Goal: Task Accomplishment & Management: Complete application form

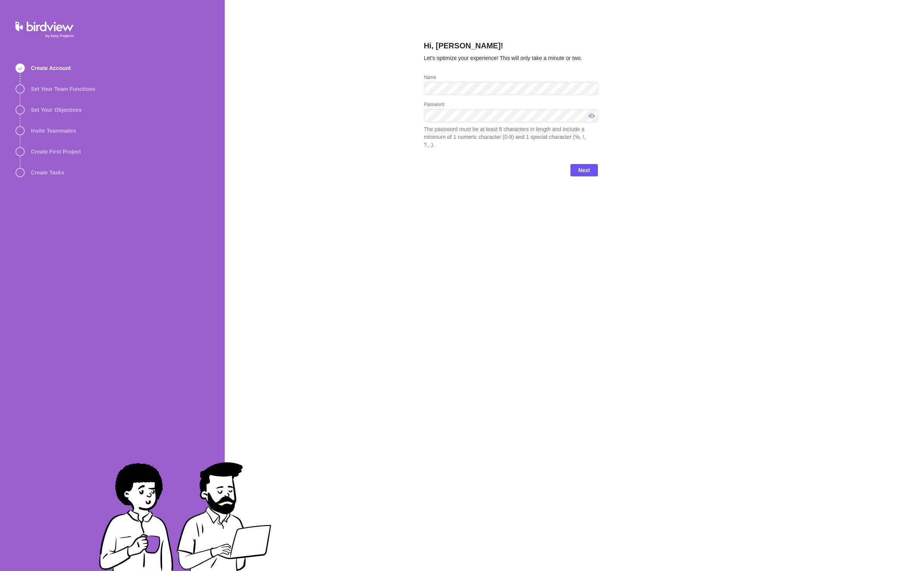
click at [592, 116] on div at bounding box center [591, 115] width 12 height 13
click at [589, 116] on div at bounding box center [591, 115] width 12 height 13
click at [421, 119] on div "Hi, Brad Clark! Let’s optimize your experience! This will only take a minute or…" at bounding box center [562, 285] width 674 height 571
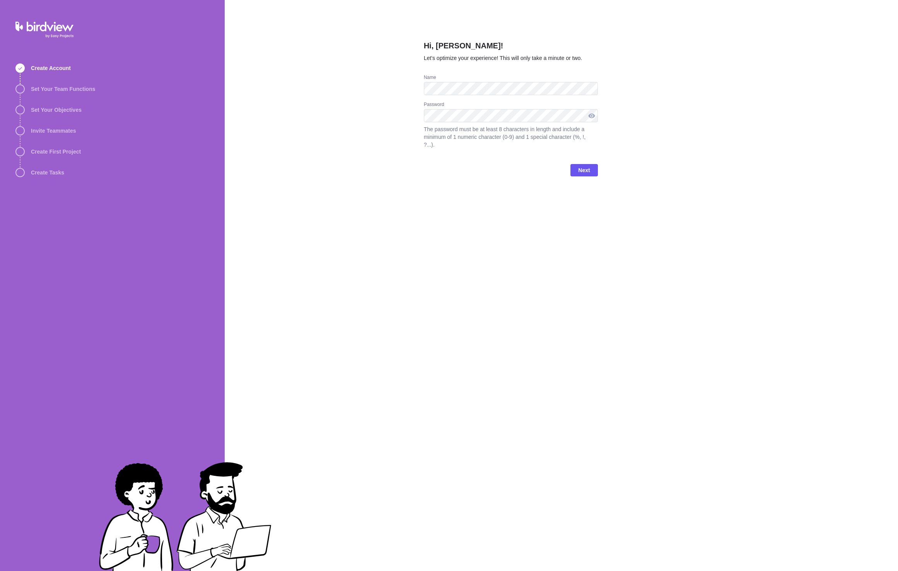
click at [593, 116] on div at bounding box center [591, 115] width 12 height 13
click at [594, 116] on div at bounding box center [591, 115] width 12 height 13
click at [379, 123] on div "Hi, Brad Clark! Let’s optimize your experience! This will only take a minute or…" at bounding box center [562, 285] width 674 height 571
click at [593, 118] on div at bounding box center [591, 115] width 12 height 13
click at [582, 165] on span "Next" at bounding box center [584, 169] width 12 height 9
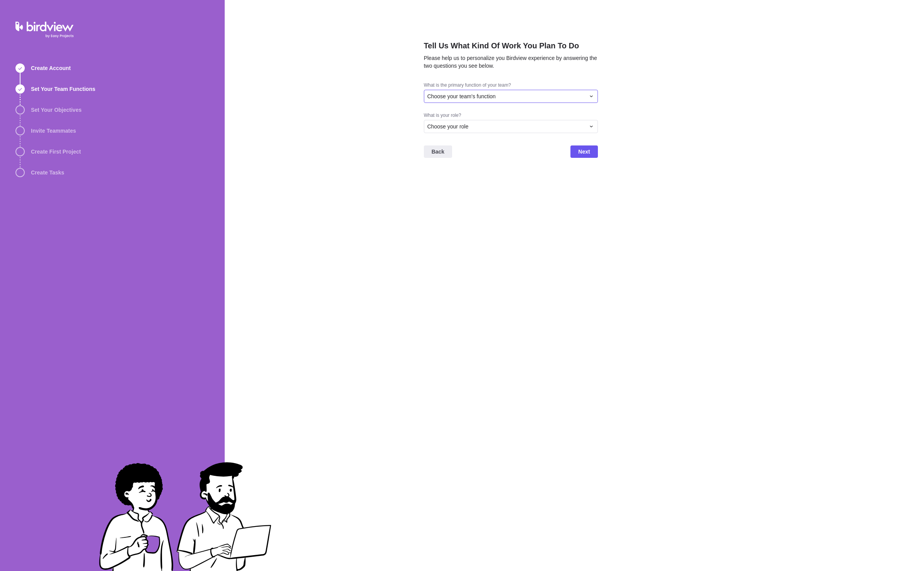
click at [491, 94] on span "Choose your team's function" at bounding box center [461, 96] width 68 height 8
click at [490, 146] on div "Creative Services/Design" at bounding box center [510, 143] width 173 height 14
click at [503, 98] on div "Creative Services/Design" at bounding box center [506, 96] width 158 height 8
click at [488, 141] on span "Creative Services/Design" at bounding box center [460, 143] width 61 height 8
click at [488, 130] on div "Choose your role" at bounding box center [506, 127] width 158 height 8
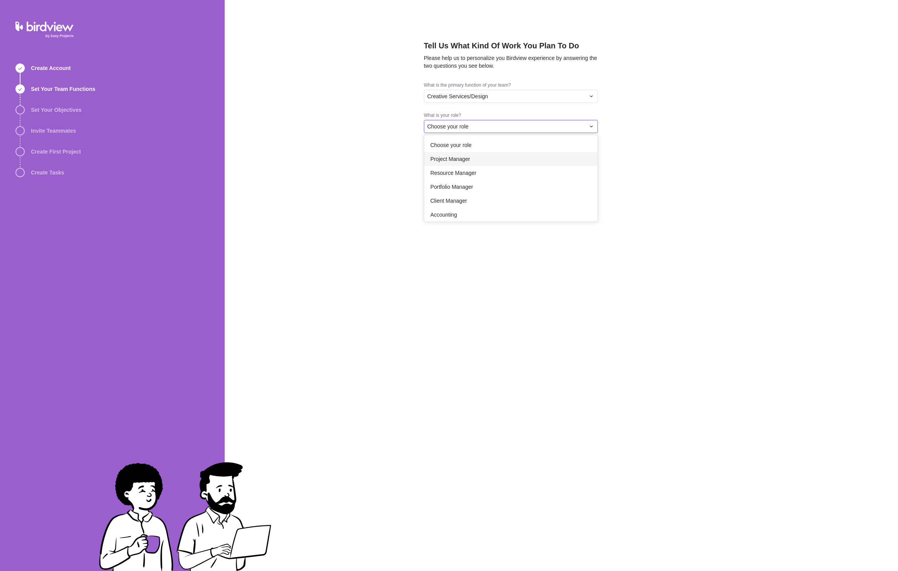
click at [472, 162] on div "Project Manager" at bounding box center [510, 159] width 173 height 14
click at [569, 125] on div "Project Manager" at bounding box center [506, 127] width 158 height 8
click at [454, 181] on div "Executive" at bounding box center [510, 184] width 173 height 14
click at [593, 150] on span "Next" at bounding box center [583, 151] width 27 height 12
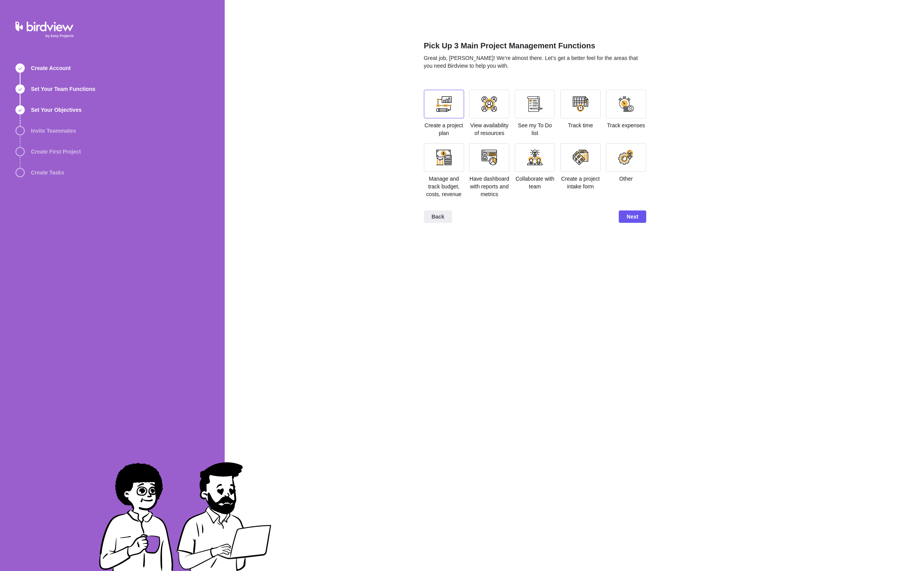
click at [448, 107] on div at bounding box center [443, 103] width 15 height 15
click at [585, 106] on div at bounding box center [580, 103] width 15 height 15
click at [623, 107] on div at bounding box center [625, 103] width 15 height 15
click at [531, 160] on div at bounding box center [534, 157] width 15 height 15
click at [526, 166] on div at bounding box center [535, 157] width 40 height 29
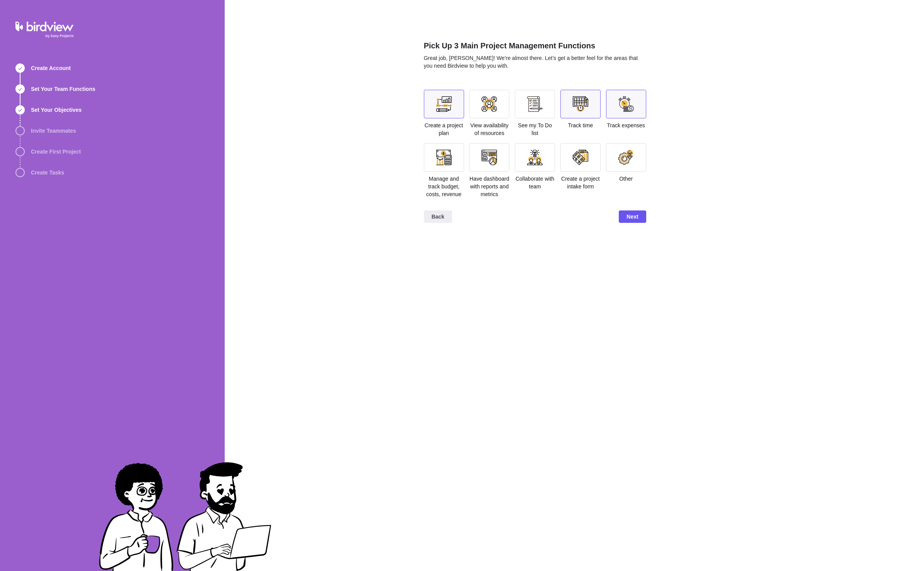
click at [619, 110] on div at bounding box center [625, 103] width 15 height 15
click at [534, 164] on div at bounding box center [534, 157] width 15 height 15
click at [631, 213] on span "Next" at bounding box center [632, 216] width 12 height 9
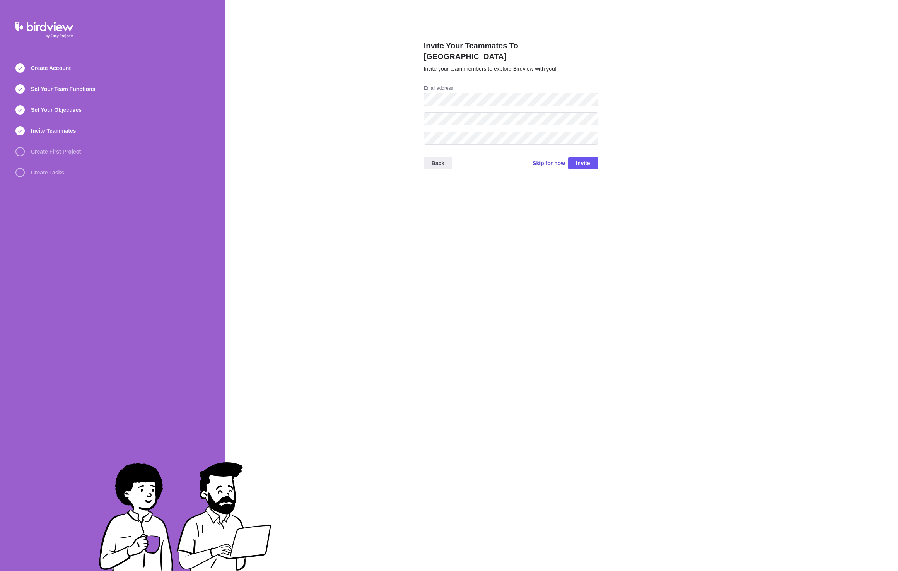
click at [556, 159] on span "Skip for now" at bounding box center [548, 163] width 32 height 8
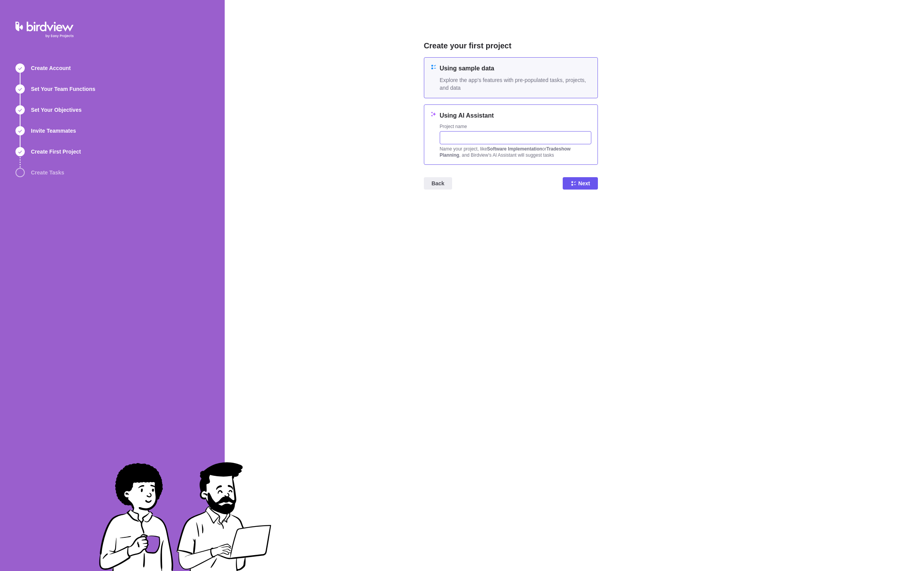
click at [490, 141] on input "text" at bounding box center [516, 137] width 152 height 13
click at [460, 116] on h4 "Using AI Assistant" at bounding box center [516, 115] width 152 height 9
click at [460, 138] on input "text" at bounding box center [516, 137] width 152 height 13
type input "A"
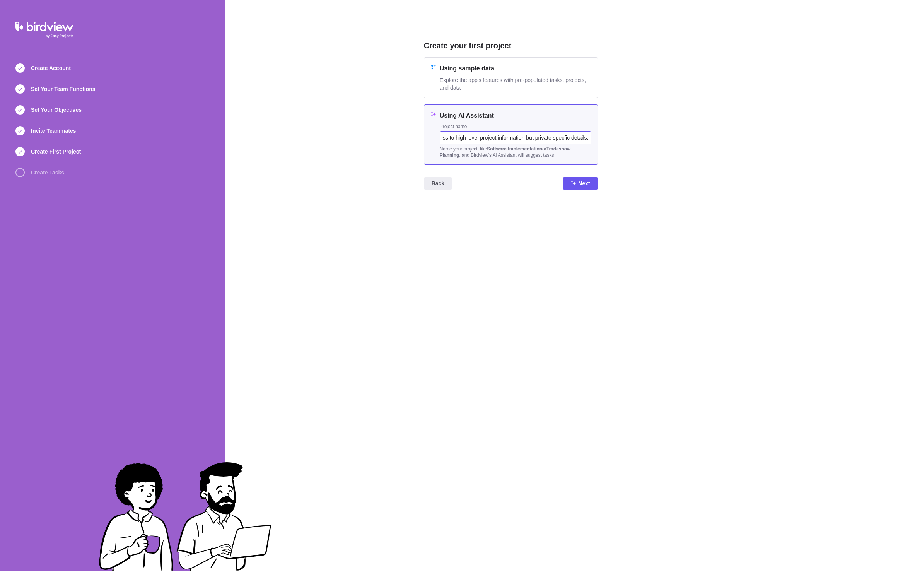
type input "Building design project for architecture firm with client and consultant access…"
click at [587, 185] on span "Next" at bounding box center [584, 183] width 12 height 9
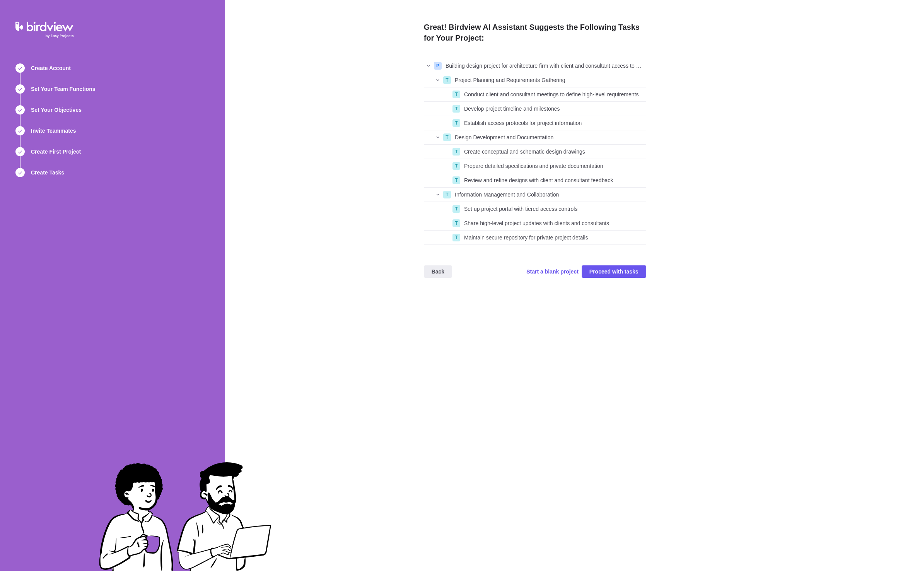
scroll to position [180, 216]
click at [612, 275] on span "Proceed with tasks" at bounding box center [613, 271] width 49 height 9
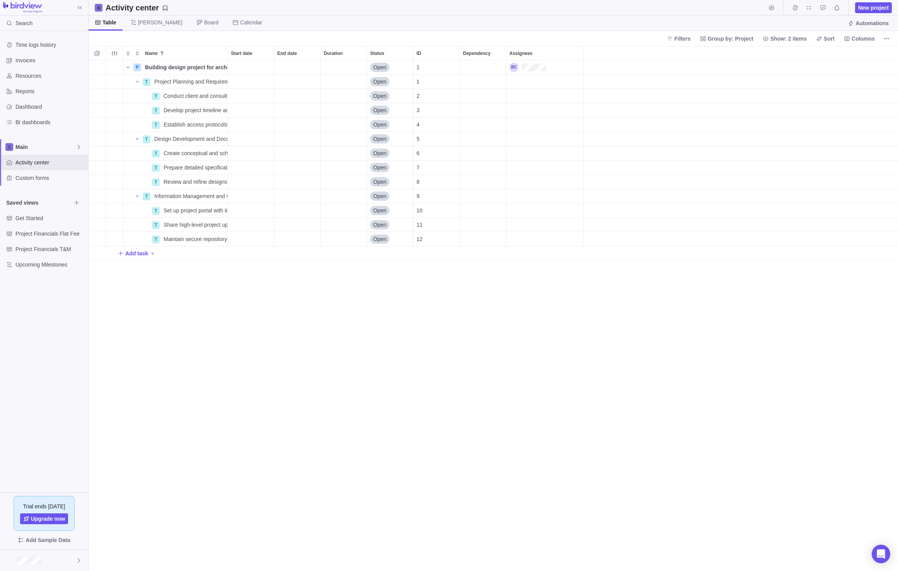
scroll to position [505, 804]
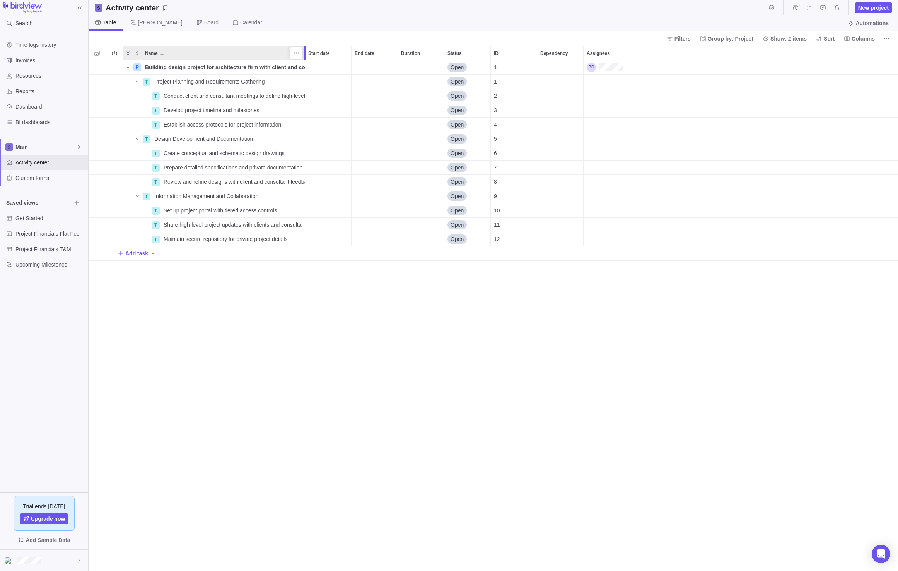
drag, startPoint x: 227, startPoint y: 54, endPoint x: 305, endPoint y: 56, distance: 77.4
click at [305, 56] on div at bounding box center [305, 53] width 2 height 14
click at [145, 24] on span "[PERSON_NAME]" at bounding box center [160, 23] width 44 height 8
click at [128, 66] on icon "Name" at bounding box center [128, 67] width 6 height 6
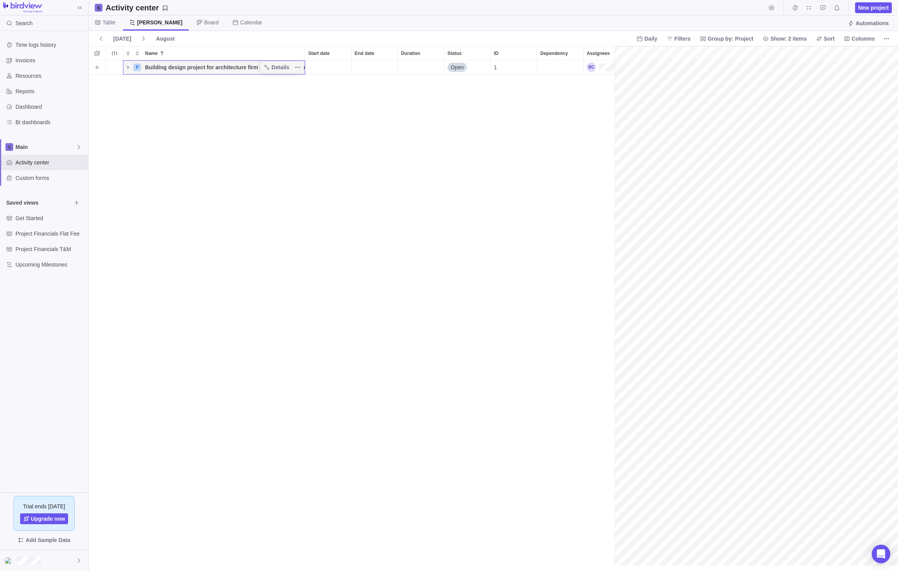
click at [128, 66] on icon "Name" at bounding box center [128, 67] width 2 height 3
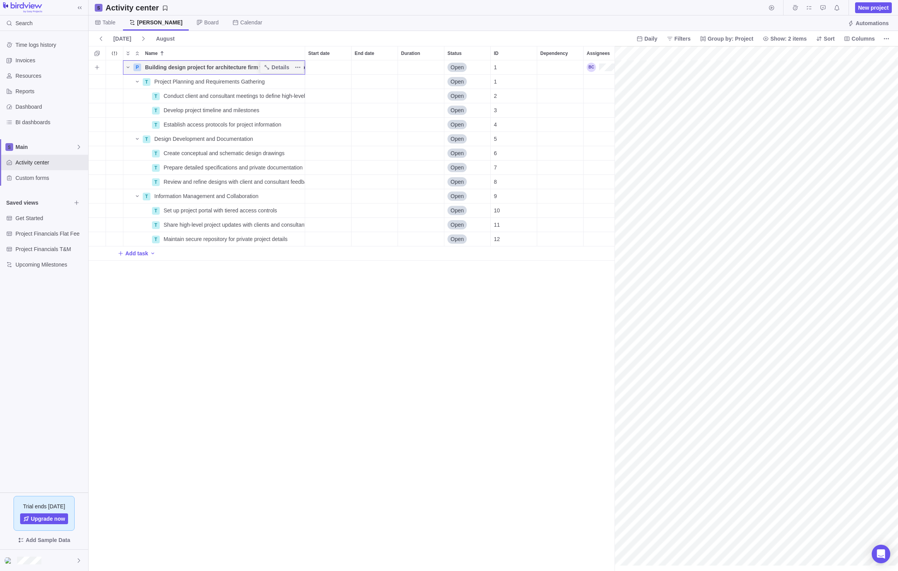
click at [143, 68] on div "Building design project for architecture firm with client and consultant access…" at bounding box center [223, 67] width 163 height 14
type input "ACME Headquarters"
click at [247, 419] on div "P ACME Headquarters Open 1 T Project Planning and Requirements Gathering Detail…" at bounding box center [352, 315] width 526 height 511
click at [38, 125] on span "BI dashboards" at bounding box center [50, 122] width 70 height 8
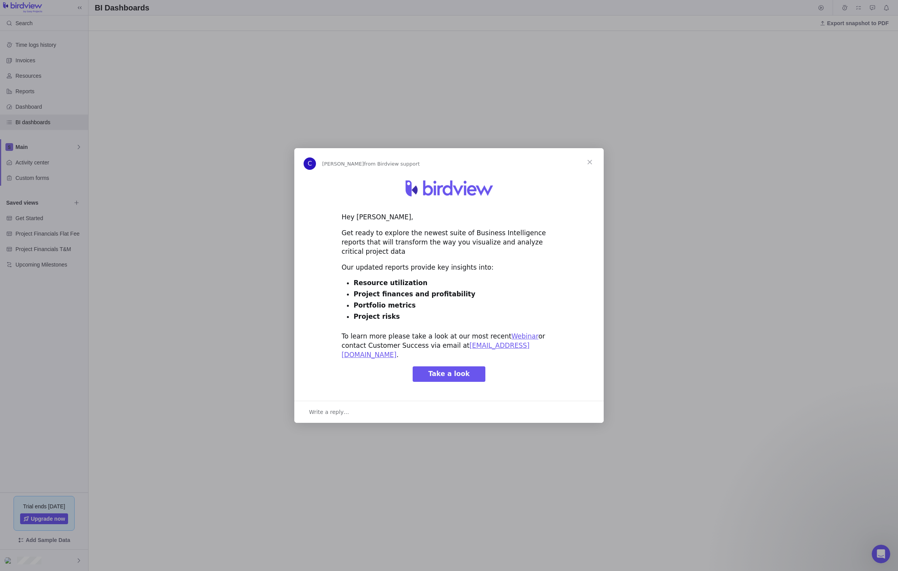
click at [589, 173] on span "Close" at bounding box center [590, 162] width 28 height 28
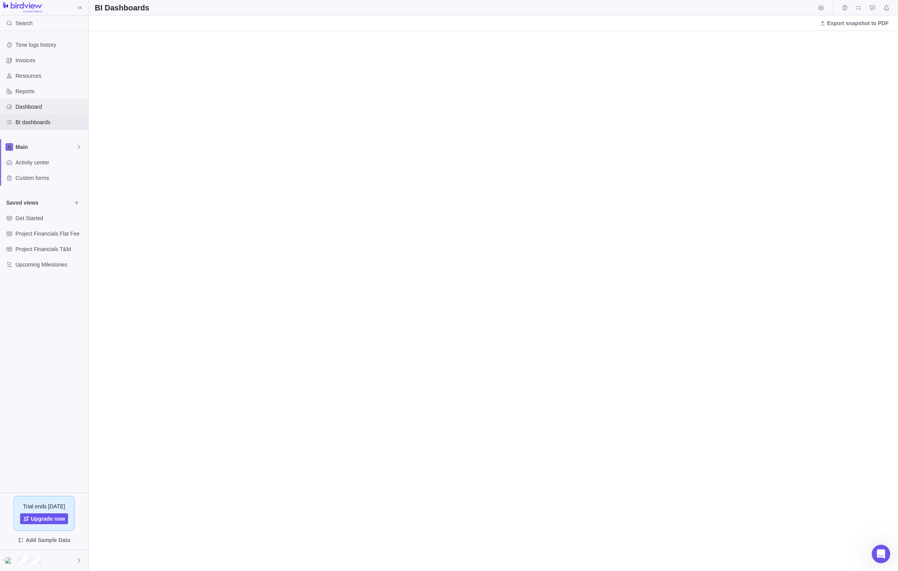
click at [17, 103] on span "Dashboard" at bounding box center [50, 107] width 70 height 8
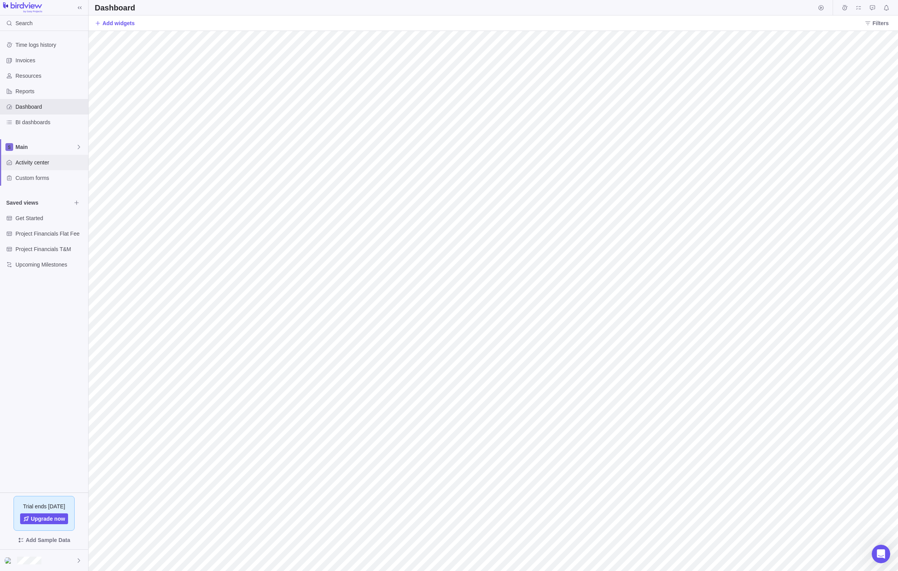
click at [32, 162] on span "Activity center" at bounding box center [50, 163] width 70 height 8
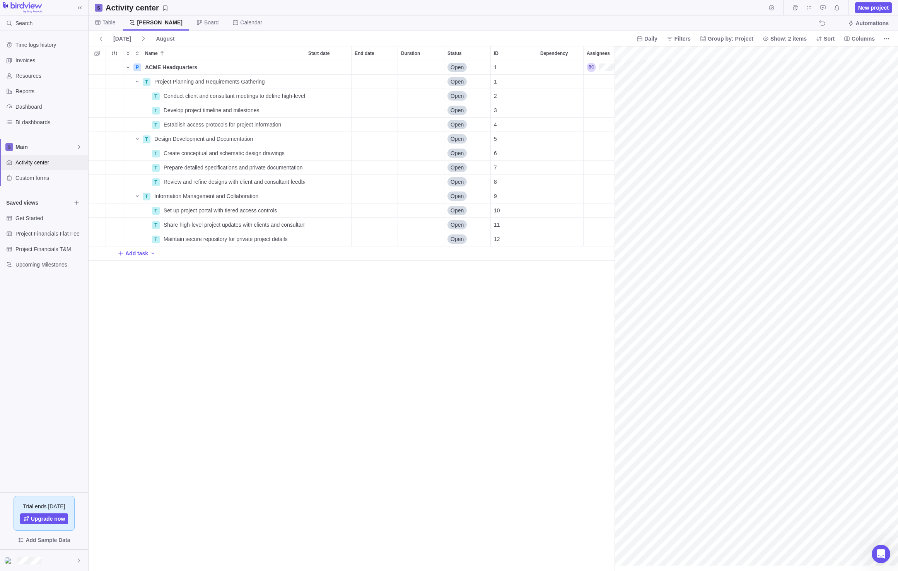
scroll to position [0, 64]
click at [34, 80] on div "Resources" at bounding box center [44, 75] width 88 height 15
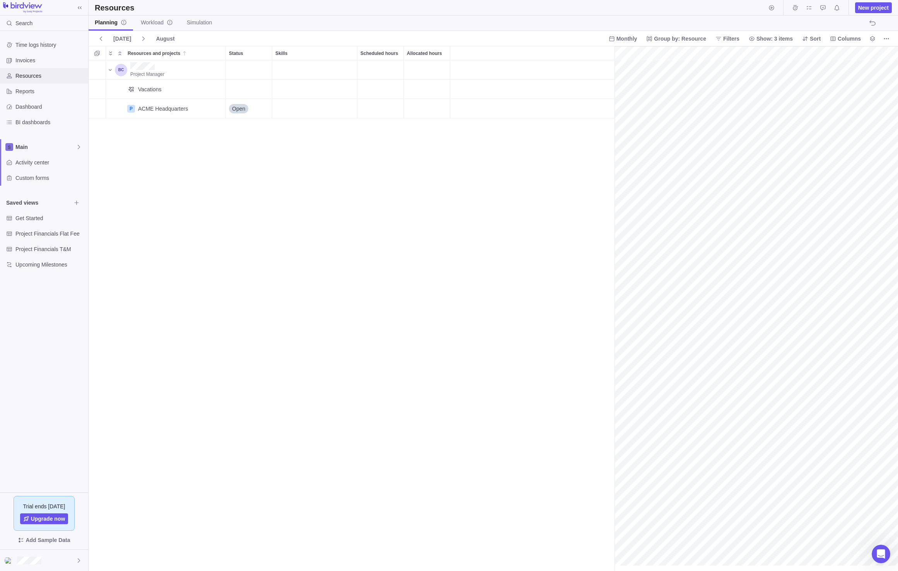
scroll to position [0, 34]
click at [34, 67] on div "Invoices" at bounding box center [44, 60] width 88 height 15
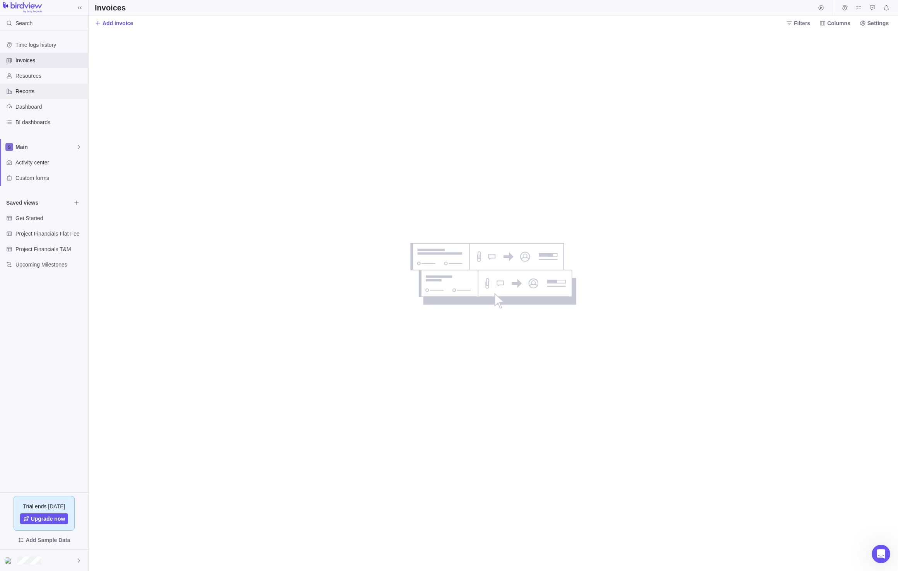
click at [26, 94] on span "Reports" at bounding box center [50, 91] width 70 height 8
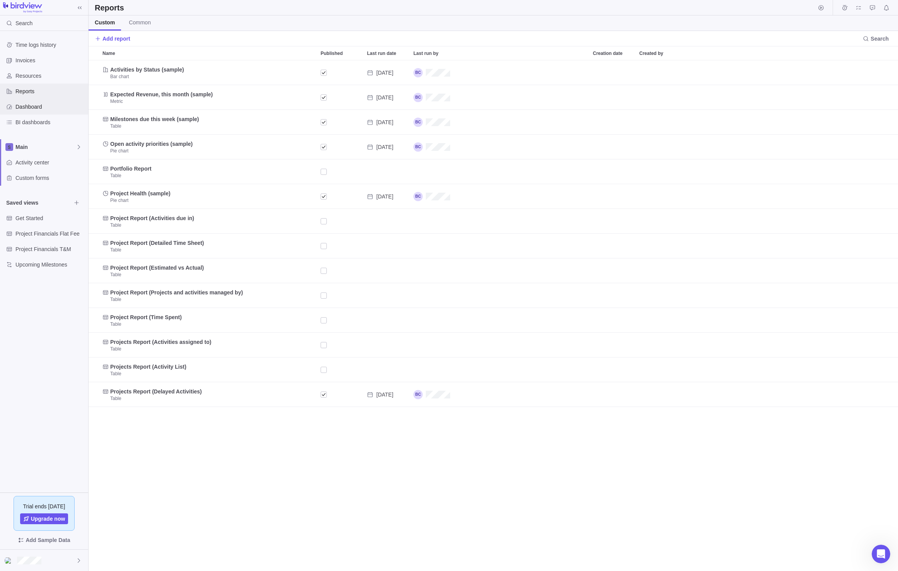
scroll to position [505, 804]
click at [24, 106] on span "Dashboard" at bounding box center [50, 107] width 70 height 8
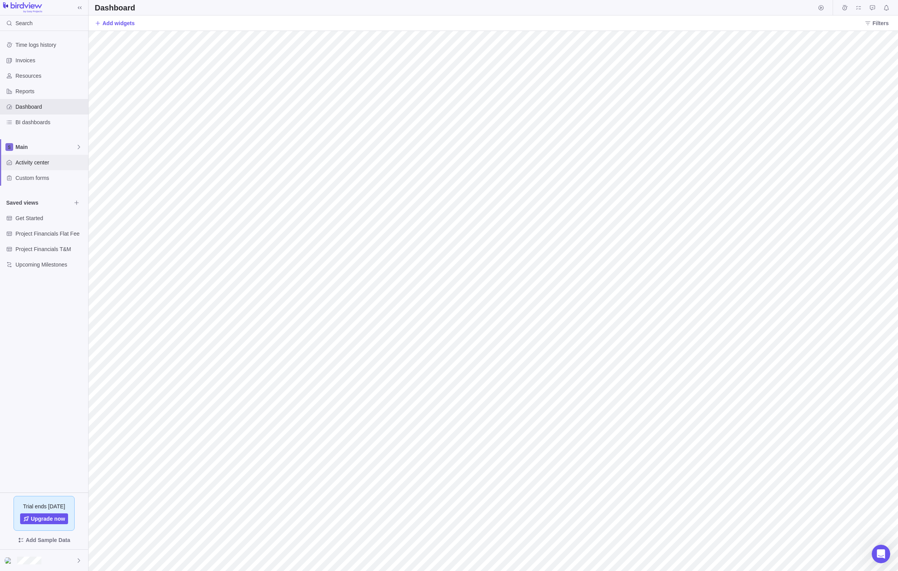
click at [43, 162] on span "Activity center" at bounding box center [50, 163] width 70 height 8
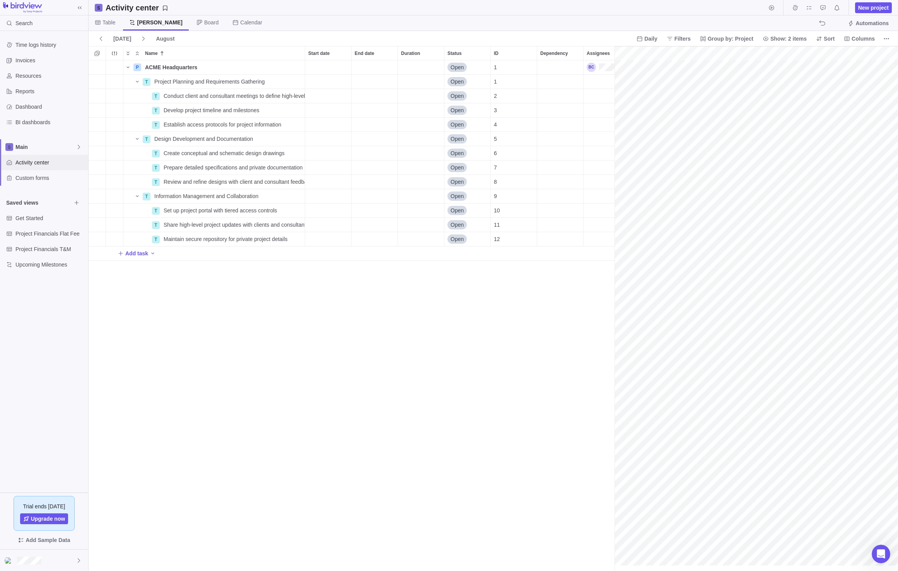
scroll to position [0, 64]
click at [79, 146] on icon at bounding box center [79, 147] width 2 height 4
click at [41, 179] on span "New space" at bounding box center [36, 179] width 28 height 8
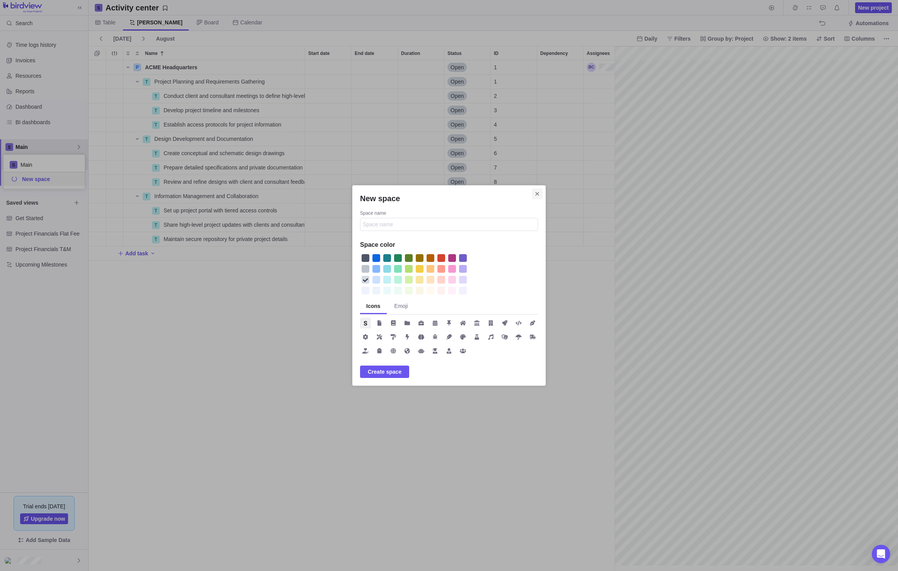
click at [537, 194] on icon "Close" at bounding box center [537, 194] width 6 height 6
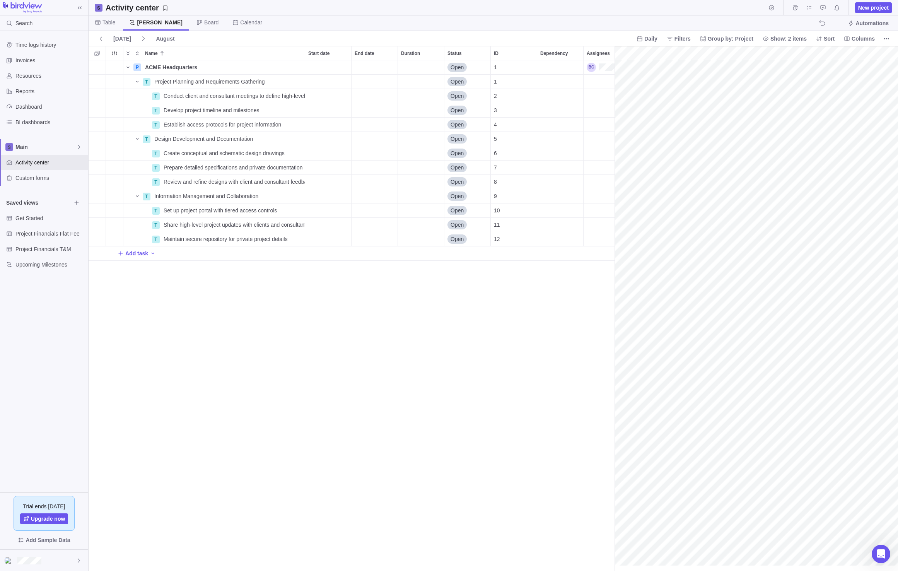
click at [125, 303] on div "P ACME Headquarters Details Open 1 T Project Planning and Requirements Gatherin…" at bounding box center [352, 315] width 526 height 511
click at [42, 262] on span "Upcoming Milestones" at bounding box center [43, 265] width 56 height 8
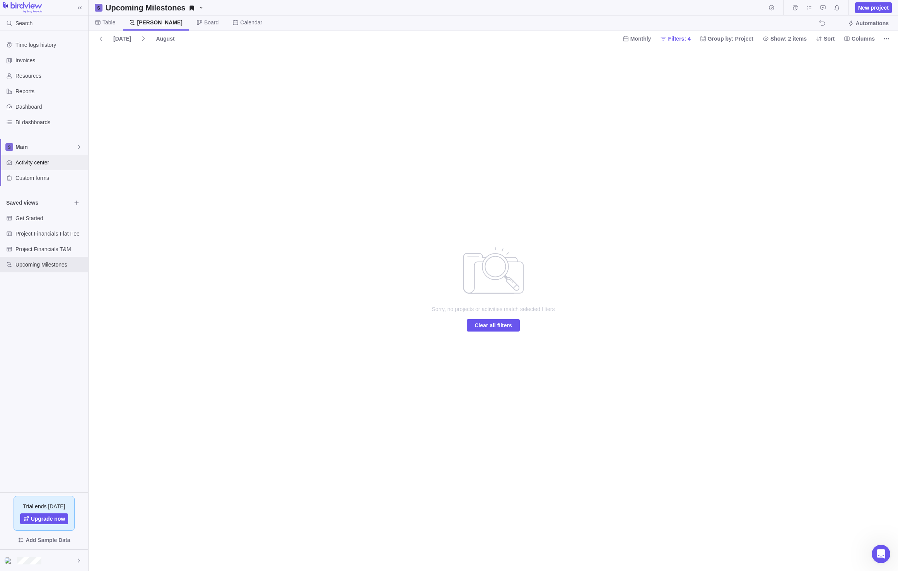
click at [27, 164] on span "Activity center" at bounding box center [50, 163] width 70 height 8
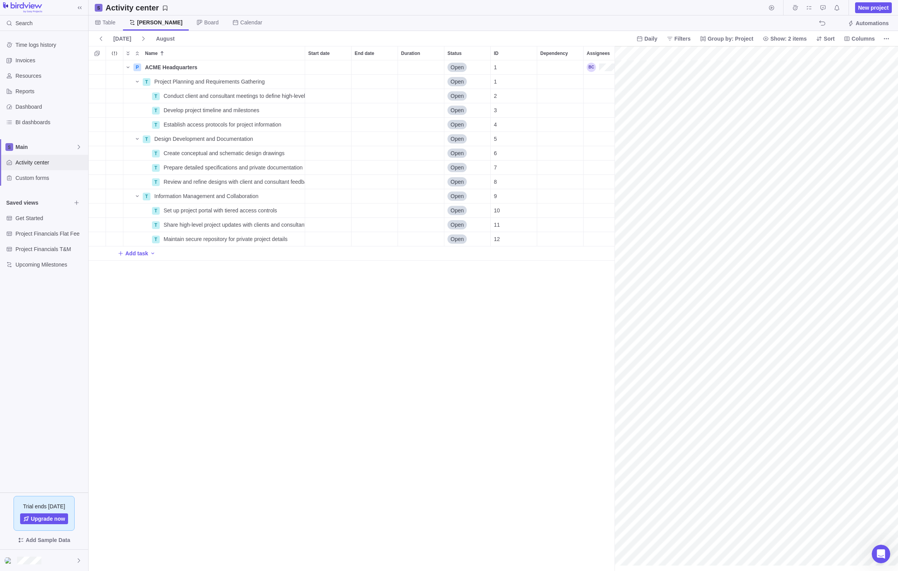
scroll to position [0, 64]
click at [80, 150] on div "Main" at bounding box center [44, 146] width 88 height 15
click at [41, 182] on span "New space" at bounding box center [36, 179] width 28 height 8
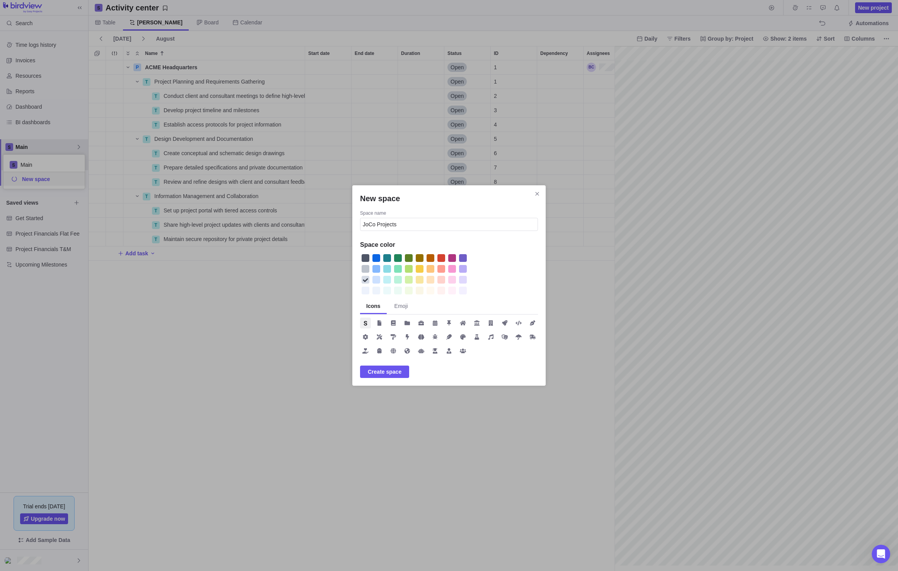
type input "JoCo Projects"
click at [411, 264] on div "New space" at bounding box center [408, 268] width 11 height 11
click at [408, 272] on div "New space" at bounding box center [409, 269] width 8 height 8
click at [397, 305] on span "Emoji" at bounding box center [401, 306] width 14 height 8
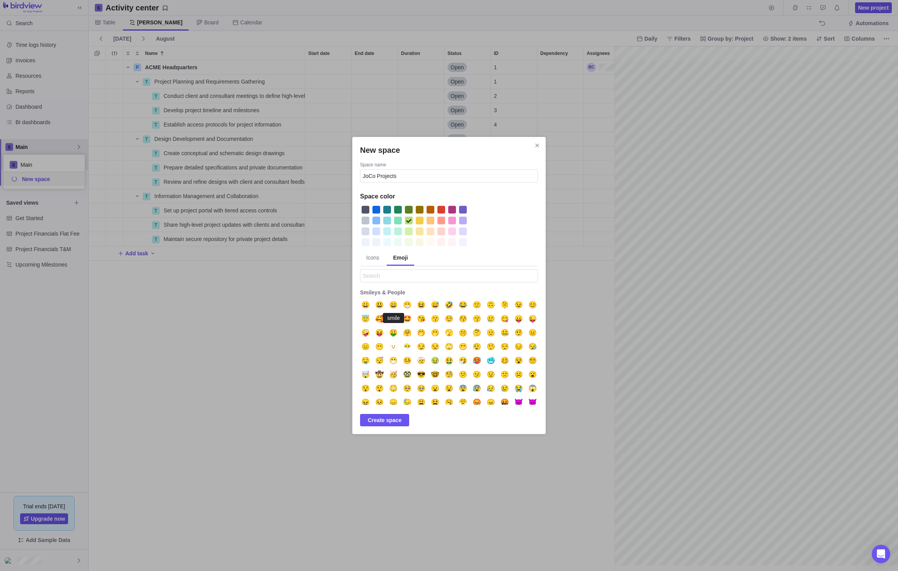
click at [374, 258] on span "Icons" at bounding box center [372, 258] width 13 height 8
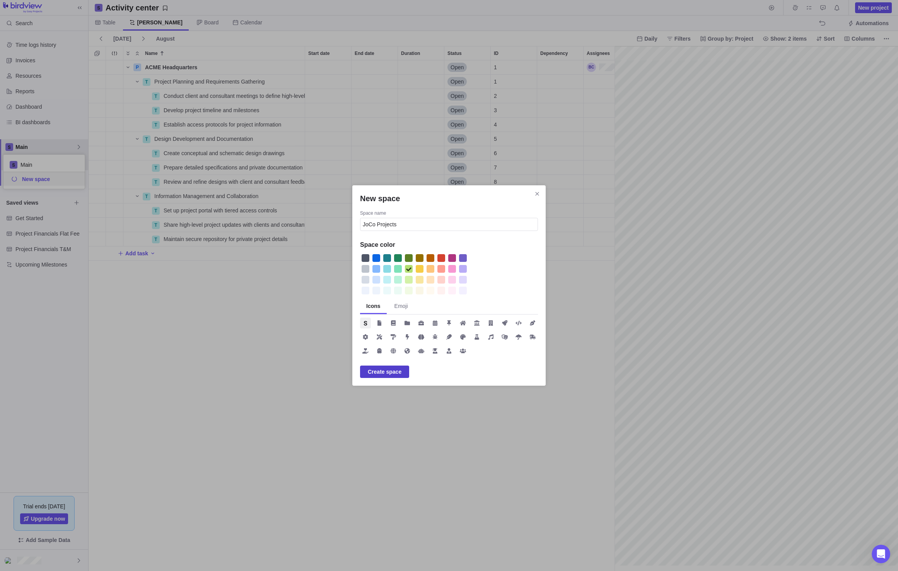
click at [380, 371] on span "Create space" at bounding box center [385, 371] width 34 height 9
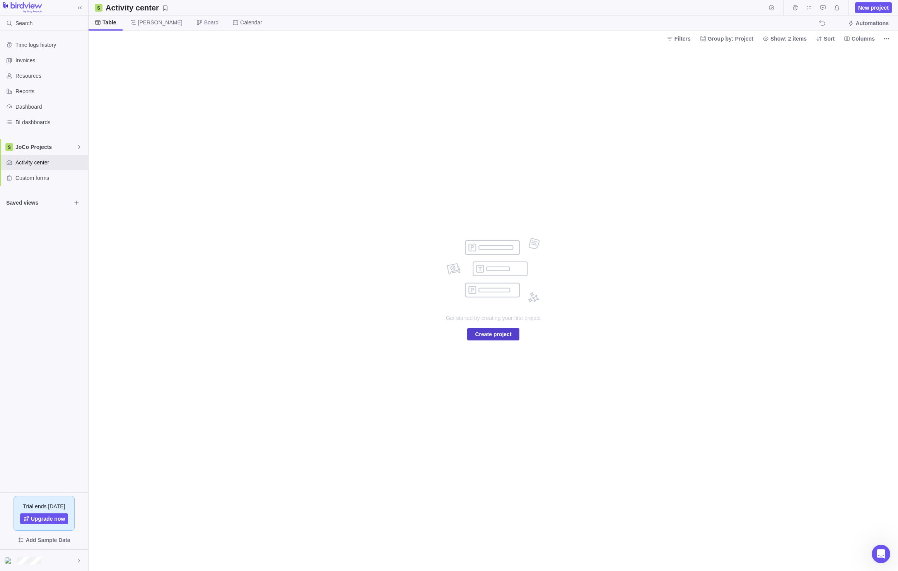
click at [487, 335] on span "Create project" at bounding box center [493, 333] width 36 height 9
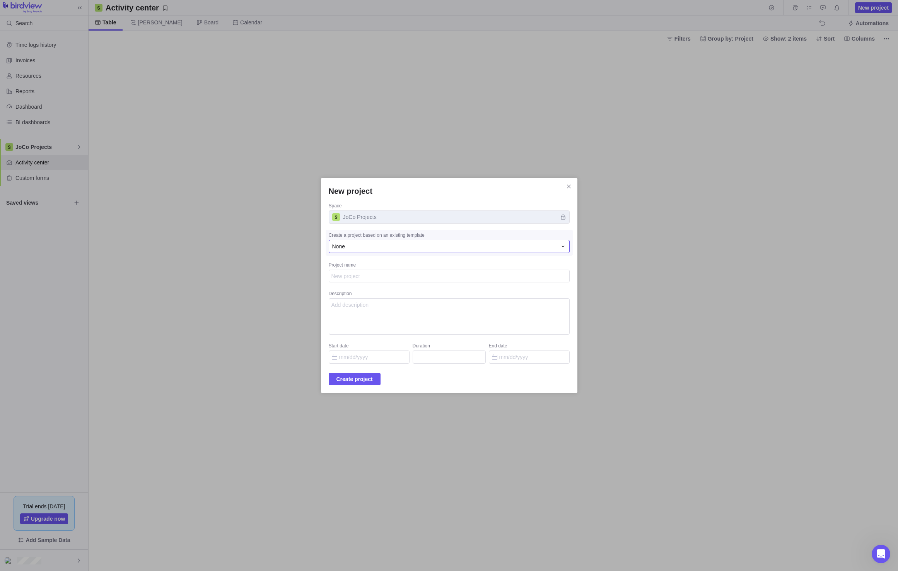
click at [386, 246] on div "None" at bounding box center [444, 246] width 225 height 8
click at [369, 281] on textarea "Project name" at bounding box center [449, 276] width 241 height 13
type textarea "x"
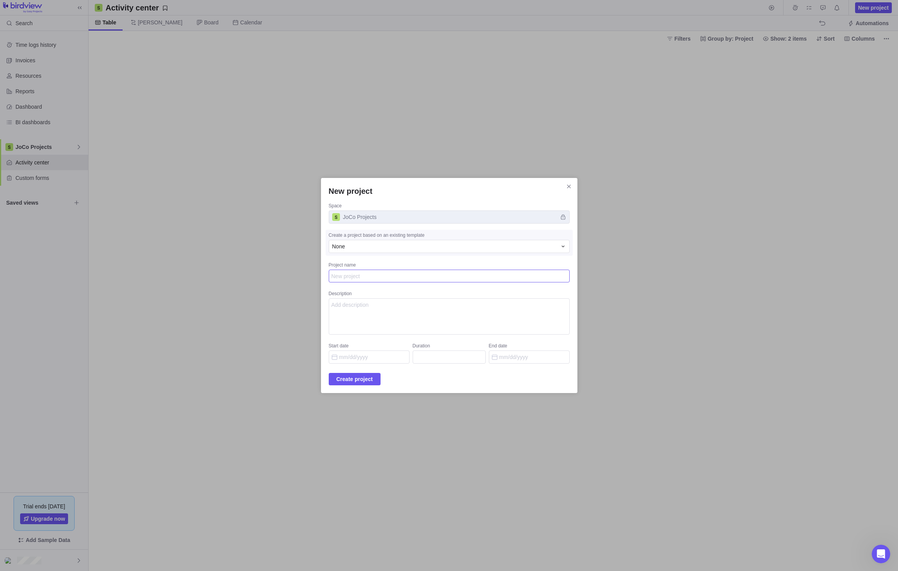
type textarea "L"
type textarea "x"
type textarea "Li"
type textarea "x"
type textarea "Lib"
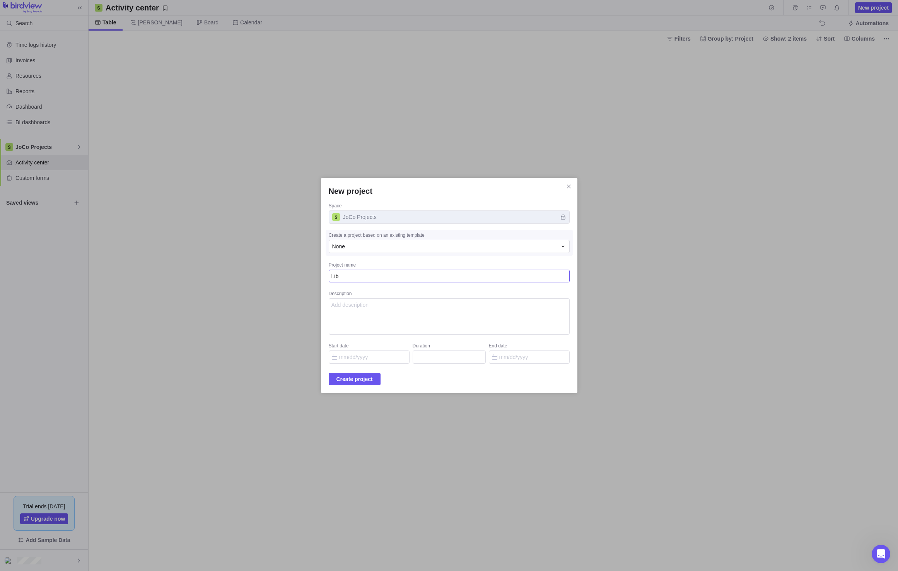
type textarea "x"
type textarea "Libr"
type textarea "x"
type textarea "Libra"
type textarea "x"
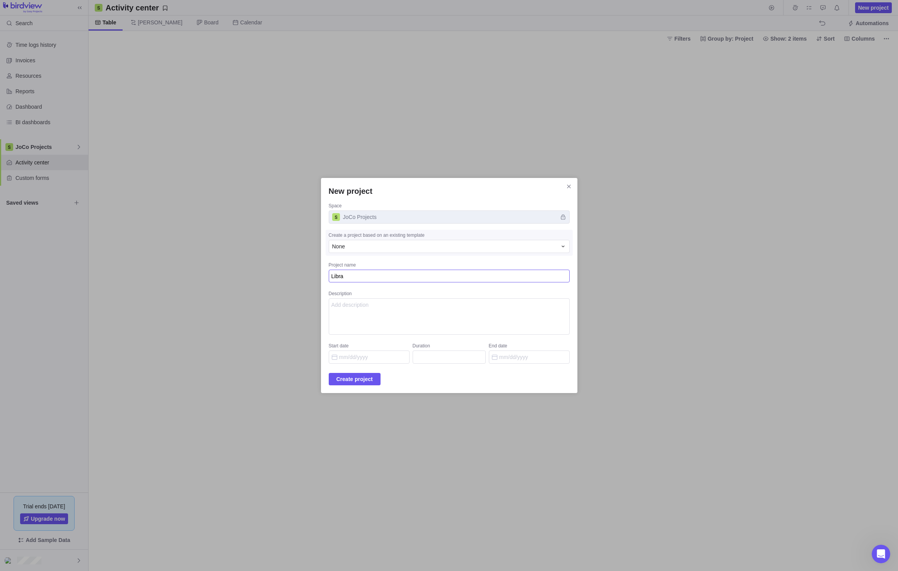
type textarea "Librar"
type textarea "x"
type textarea "Library"
type textarea "x"
type textarea "Library"
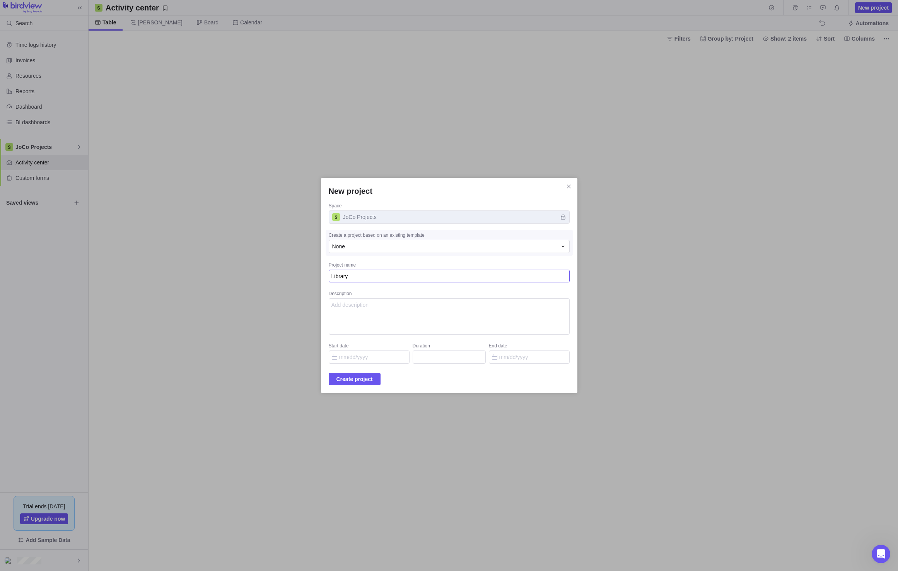
type textarea "x"
type textarea "Library D"
type textarea "x"
type textarea "Library De"
type textarea "x"
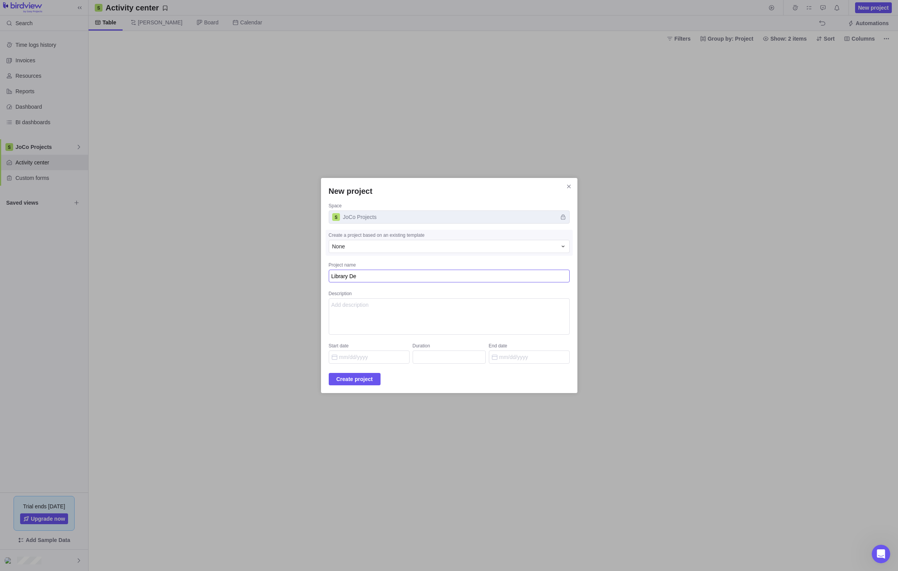
type textarea "Library Des"
type textarea "x"
type textarea "Library Desi"
type textarea "x"
type textarea "Library Desig"
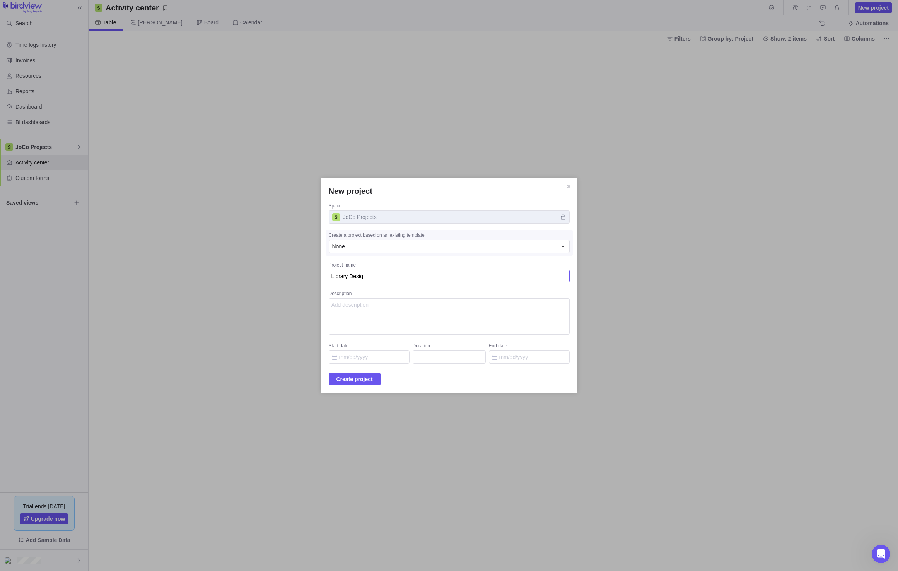
type textarea "x"
type textarea "Library Design"
type textarea "x"
type textarea "Library Design P"
type textarea "x"
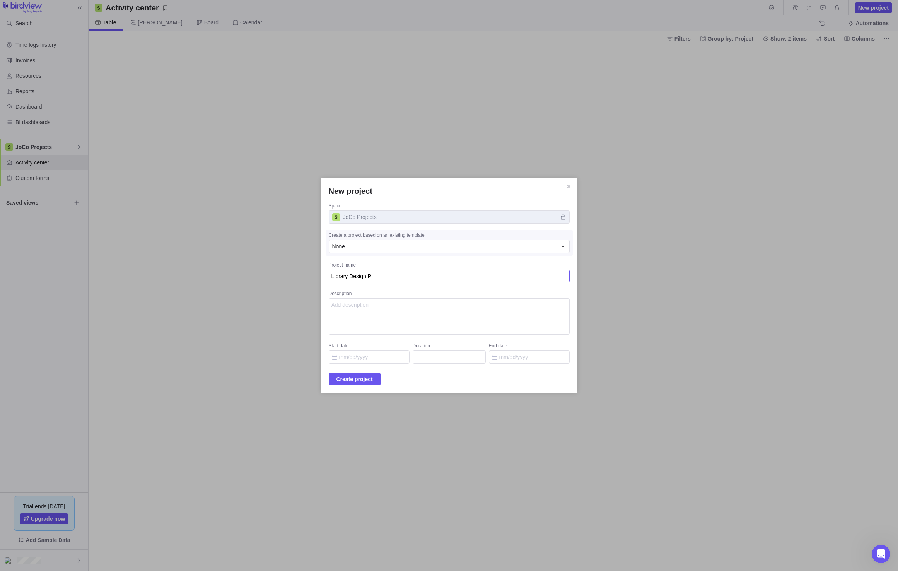
type textarea "Library Design Pr"
type textarea "x"
type textarea "Library Design Pro"
type textarea "x"
type textarea "Library Design Proj"
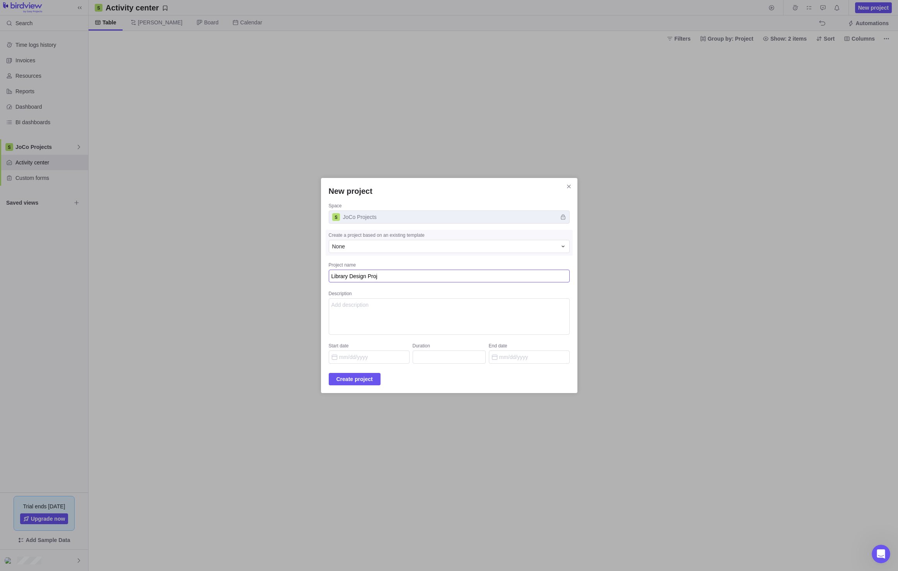
type textarea "x"
type textarea "Library Design Proje"
type textarea "x"
type textarea "Library Design Projec"
type textarea "x"
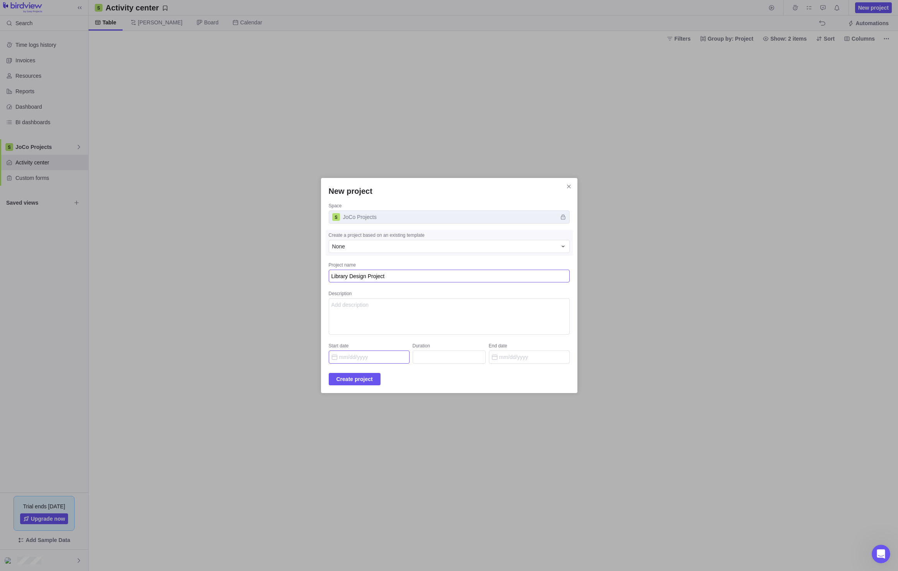
type textarea "Library Design Project"
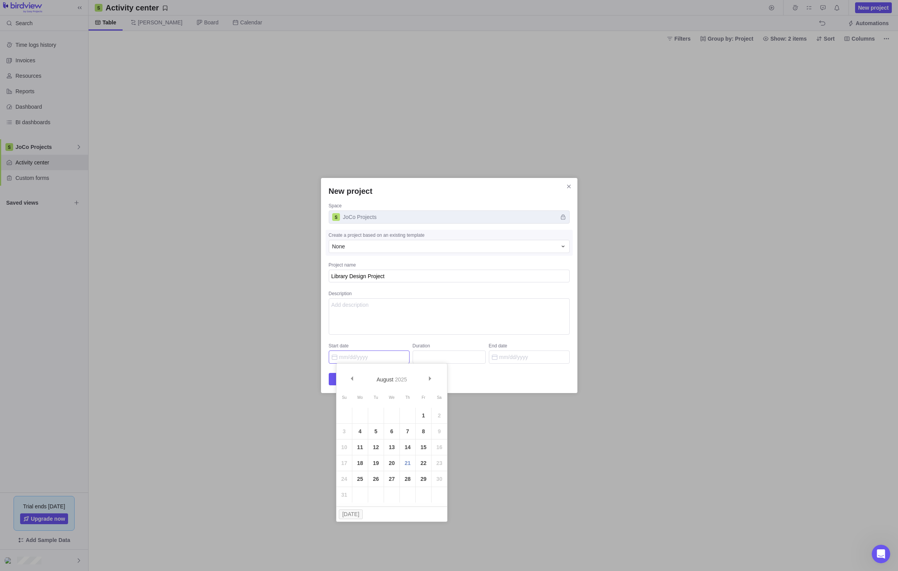
click at [360, 357] on input "Start date" at bounding box center [369, 356] width 81 height 13
click at [362, 479] on link "25" at bounding box center [359, 478] width 15 height 15
type input "[DATE]"
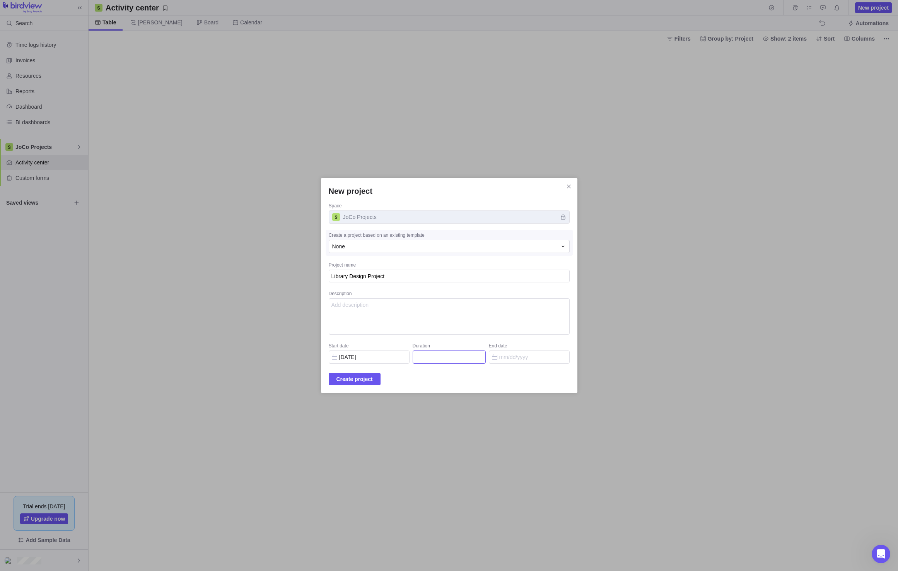
click at [435, 353] on input "Duration" at bounding box center [449, 356] width 73 height 13
type input "1"
type input "[DATE]"
type input "16"
type input "[DATE]"
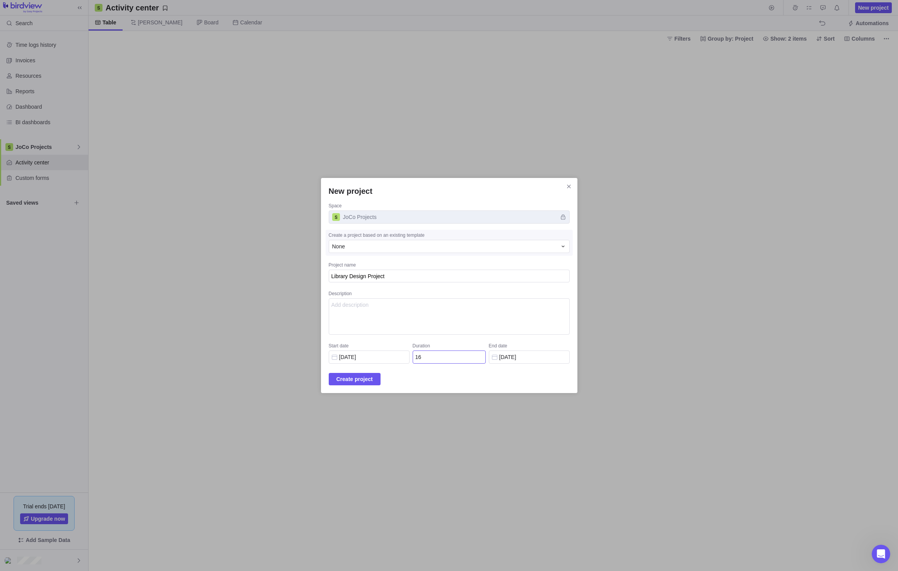
type input "160"
type input "[DATE]"
type input "160"
click at [543, 355] on input "[DATE]" at bounding box center [529, 356] width 81 height 13
click at [461, 373] on div "Create project" at bounding box center [449, 379] width 241 height 12
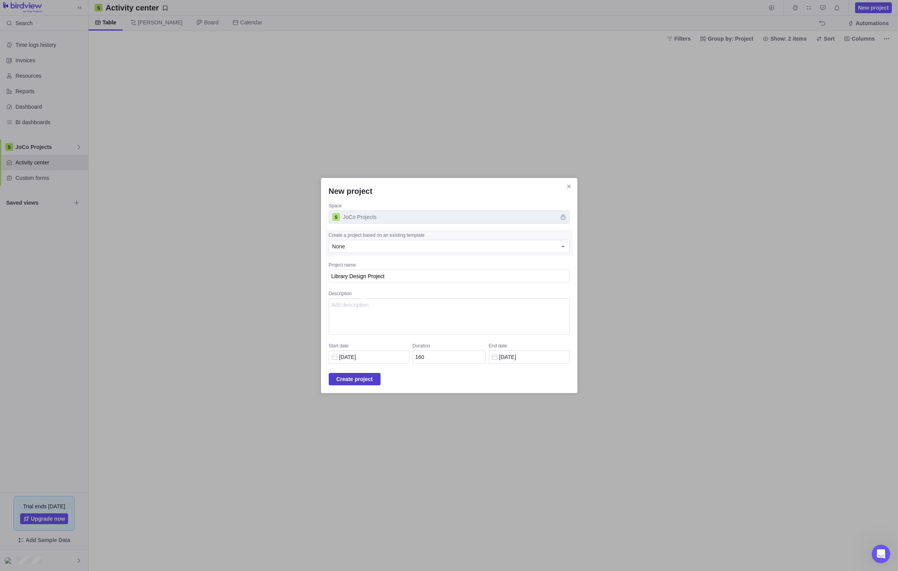
click at [355, 375] on span "Create project" at bounding box center [354, 378] width 36 height 9
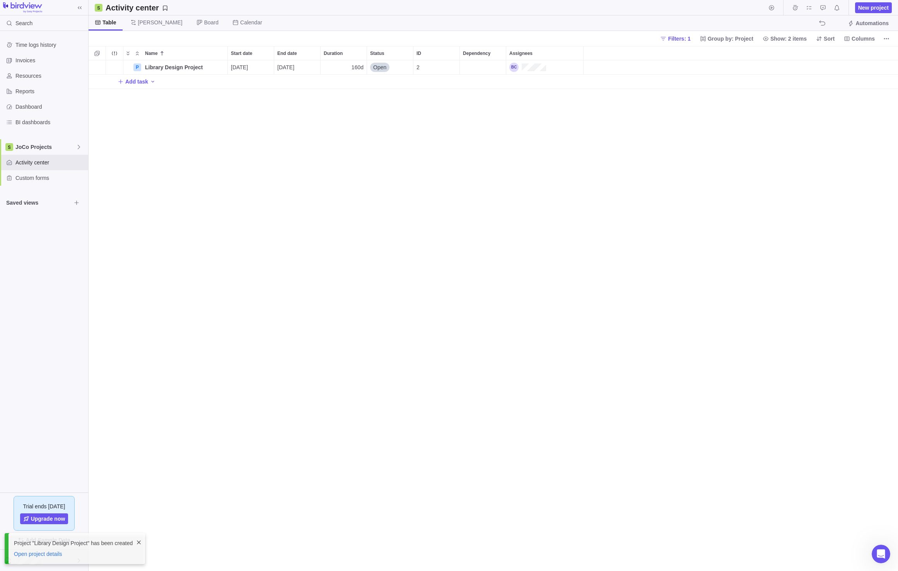
scroll to position [505, 804]
click at [150, 83] on icon "Add activity" at bounding box center [153, 81] width 6 height 6
click at [139, 83] on div "Name Start date End date Duration Status ID Dependency Assignees P Library Desi…" at bounding box center [493, 308] width 809 height 525
click at [135, 81] on span "Add task" at bounding box center [136, 82] width 23 height 8
type input "PreDesign Phase"
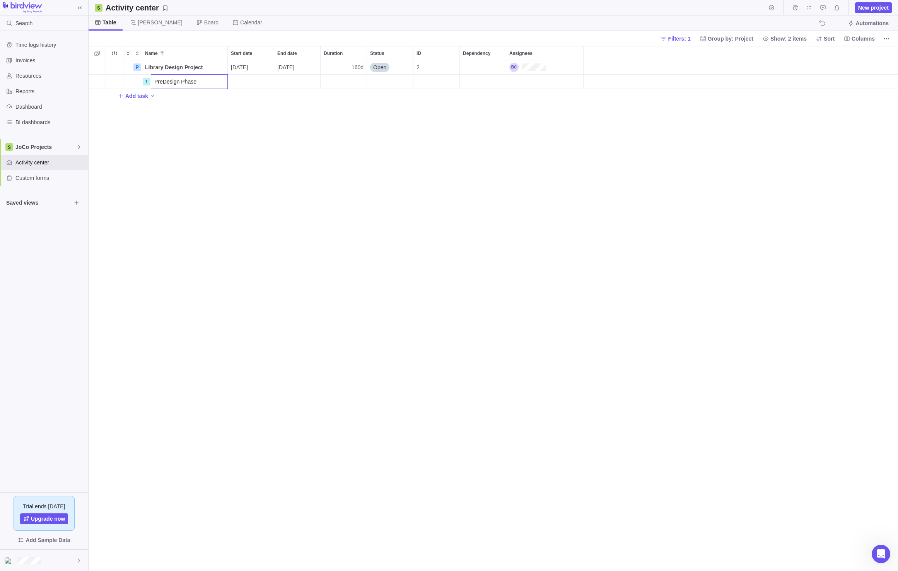
click at [273, 186] on div "Name Start date End date Duration Status ID Dependency Assignees P Library Desi…" at bounding box center [493, 308] width 809 height 525
click at [50, 537] on span "Add Sample Data" at bounding box center [48, 539] width 44 height 9
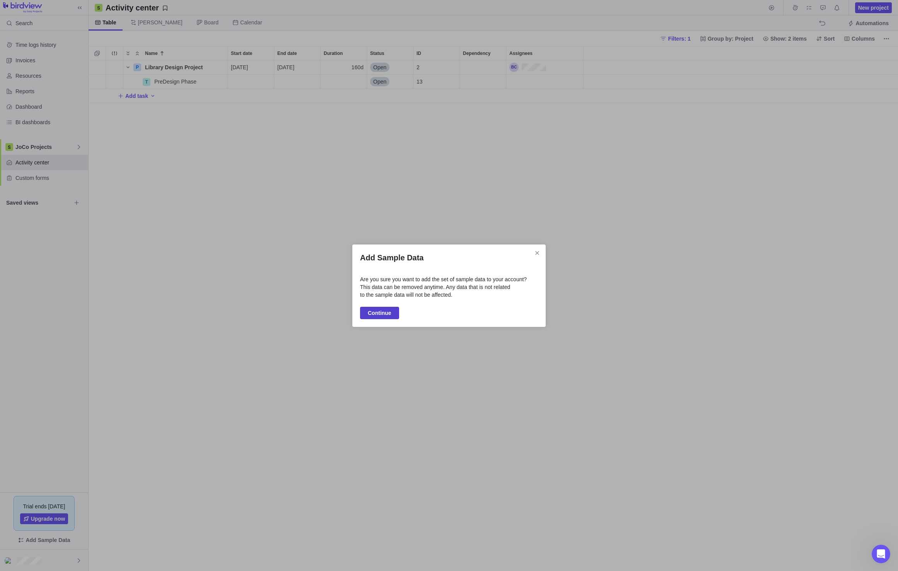
click at [390, 314] on span "Continue" at bounding box center [380, 312] width 24 height 9
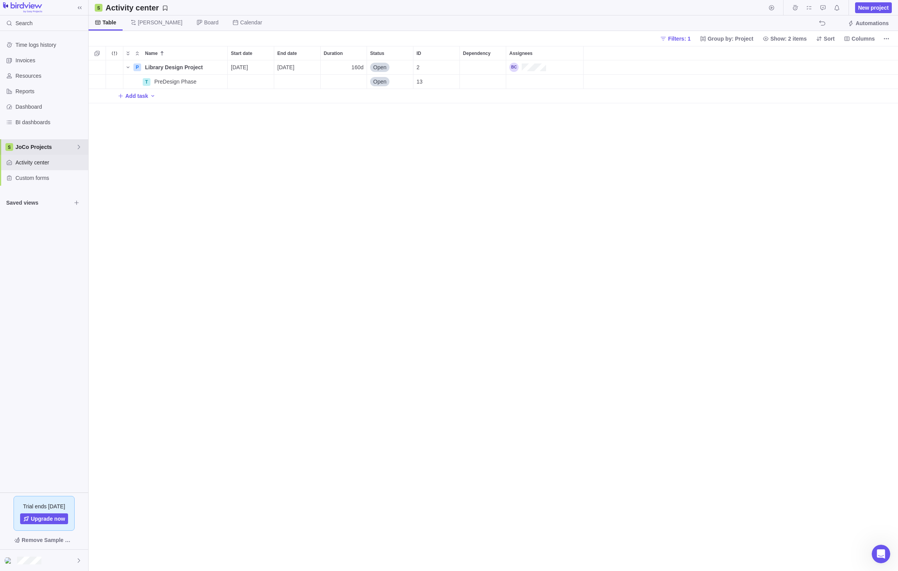
click at [35, 147] on span "JoCo Projects" at bounding box center [45, 147] width 60 height 8
click at [36, 162] on span "Main" at bounding box center [44, 165] width 48 height 8
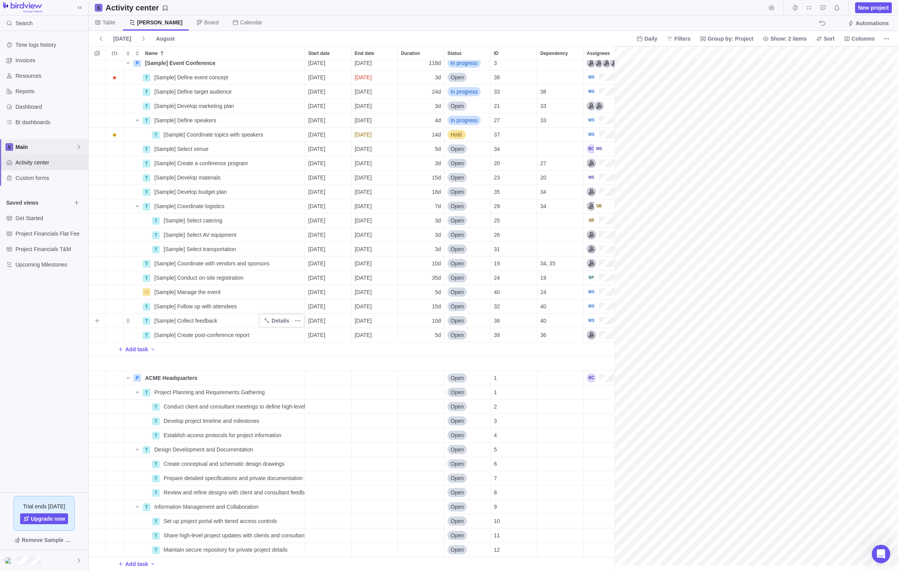
scroll to position [0, 1059]
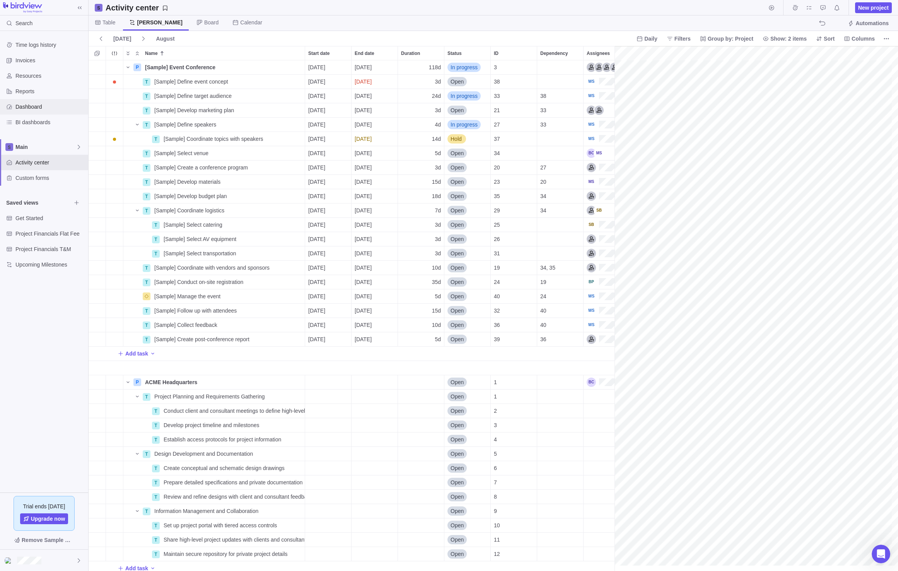
click at [32, 104] on span "Dashboard" at bounding box center [50, 107] width 70 height 8
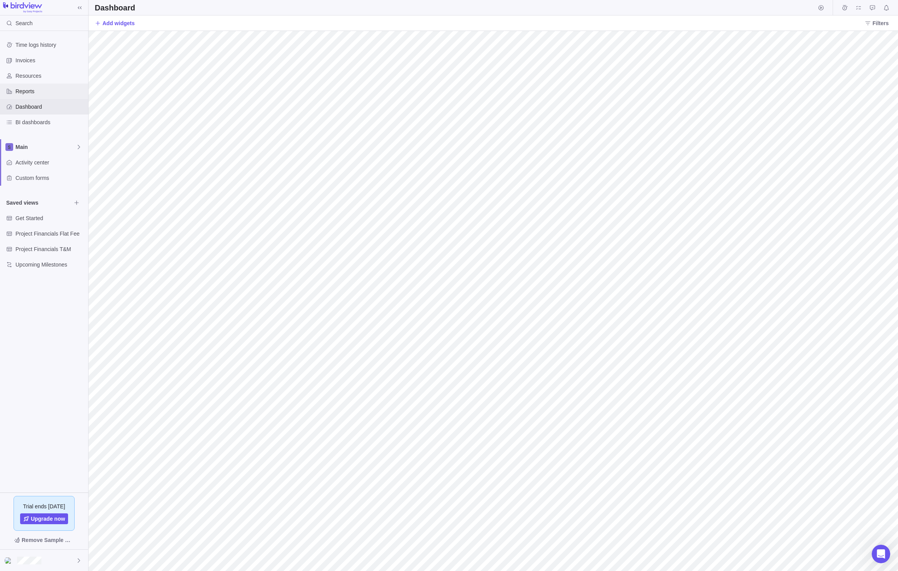
click at [36, 95] on div "Reports" at bounding box center [44, 91] width 88 height 15
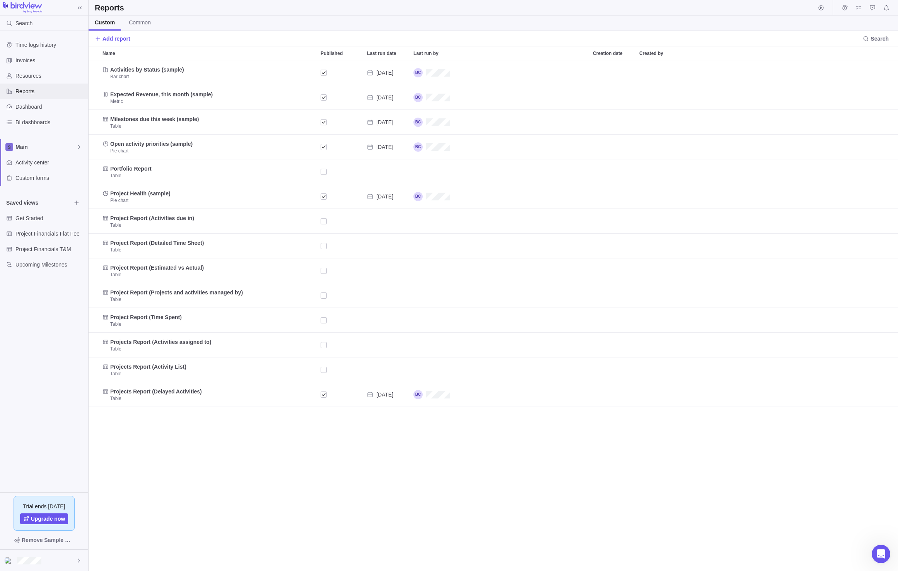
scroll to position [505, 804]
click at [36, 80] on div "Resources" at bounding box center [44, 75] width 88 height 15
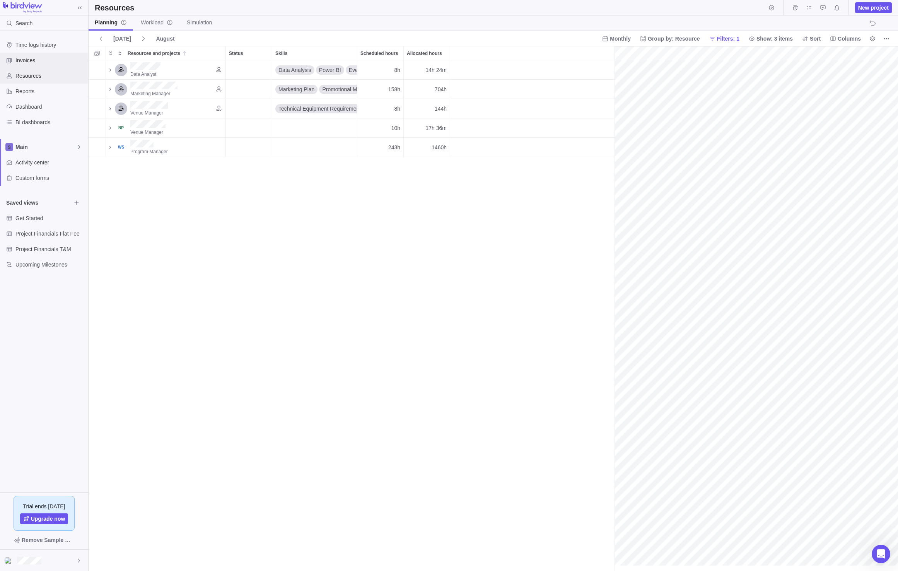
scroll to position [0, 113]
